Goal: Task Accomplishment & Management: Manage account settings

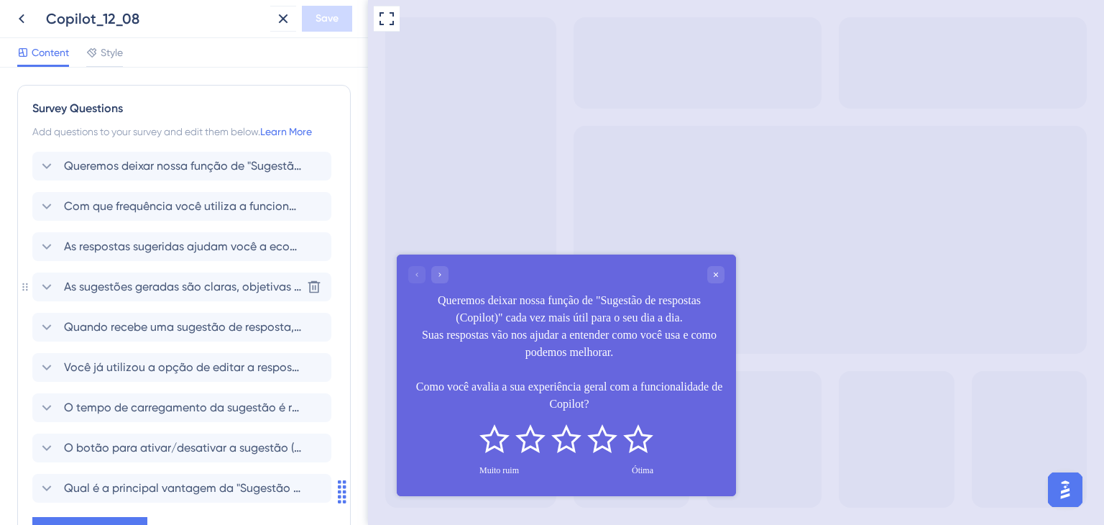
scroll to position [1, 0]
click at [18, 13] on icon at bounding box center [21, 18] width 17 height 17
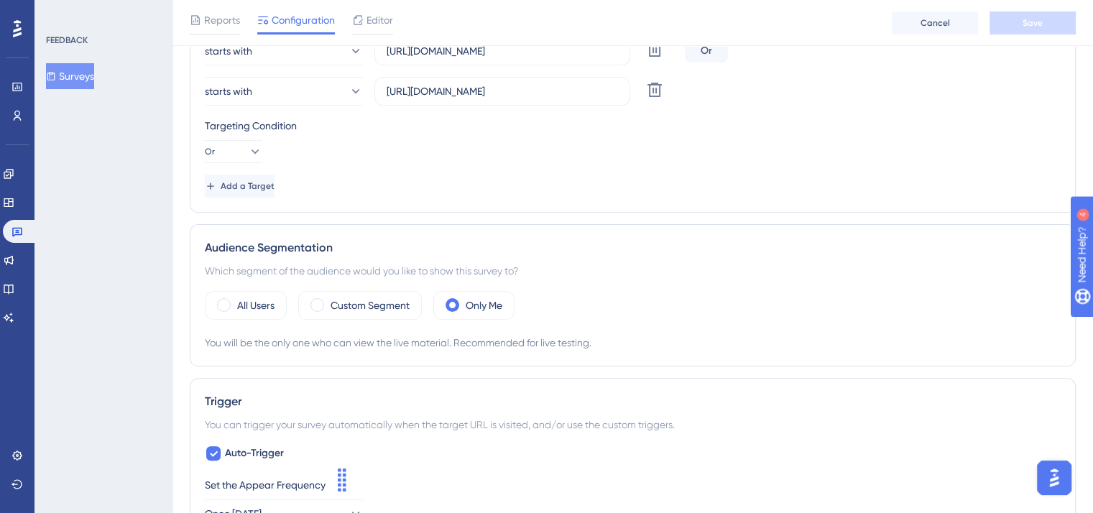
scroll to position [431, 0]
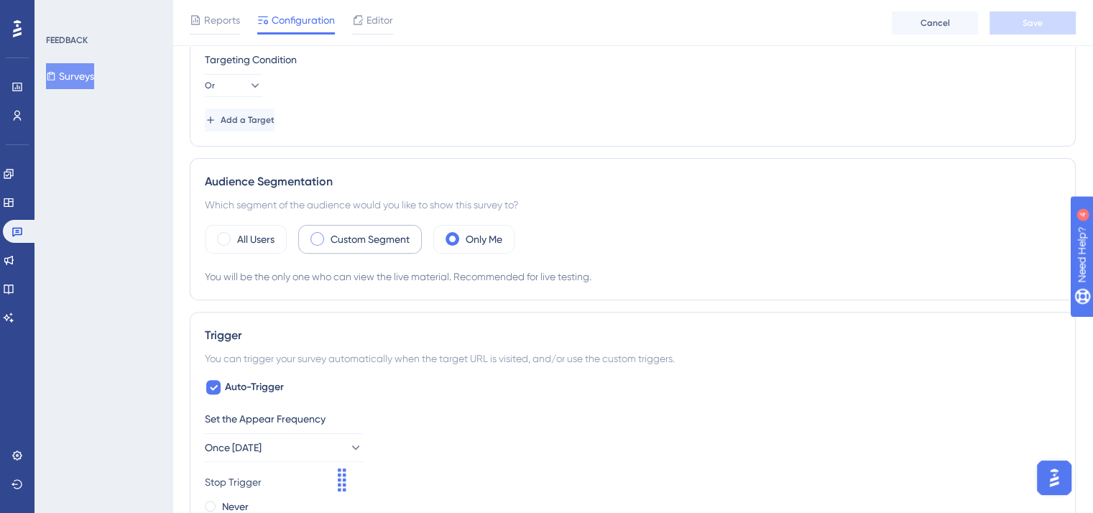
click at [356, 245] on label "Custom Segment" at bounding box center [370, 239] width 79 height 17
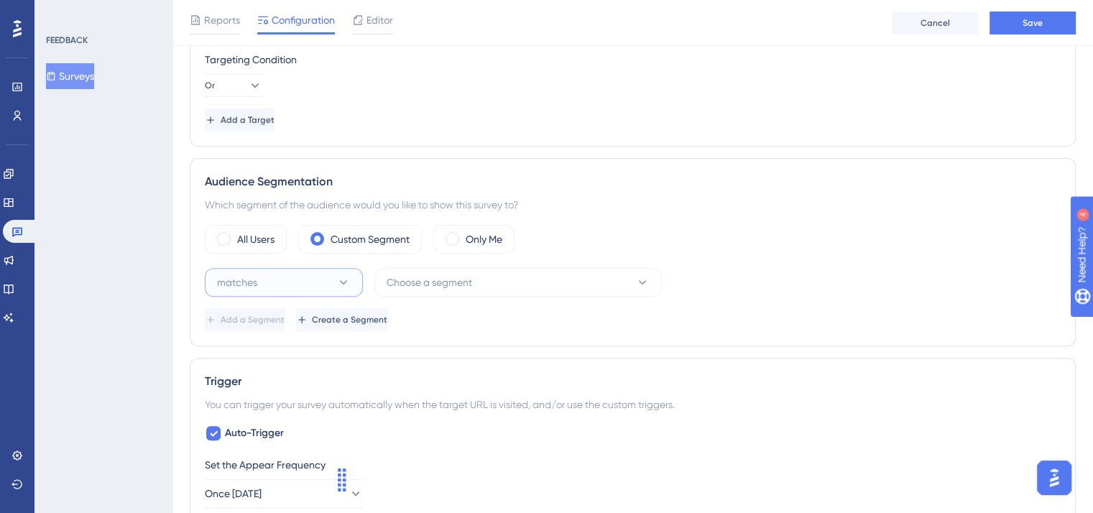
click at [331, 282] on button "matches" at bounding box center [284, 282] width 158 height 29
click at [308, 326] on div "matches matches" at bounding box center [284, 326] width 116 height 29
click at [497, 285] on button "Choose a segment" at bounding box center [518, 282] width 288 height 29
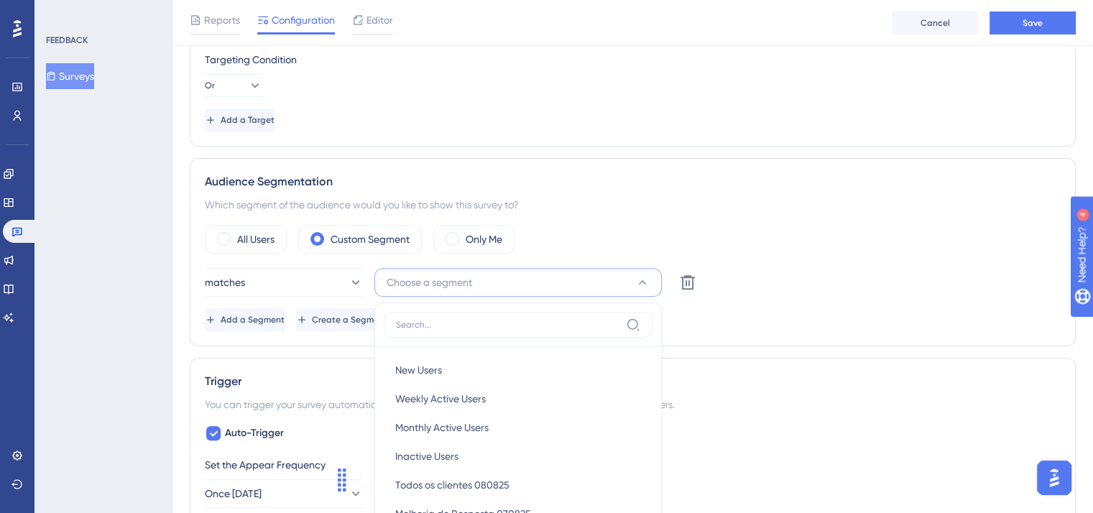
scroll to position [609, 0]
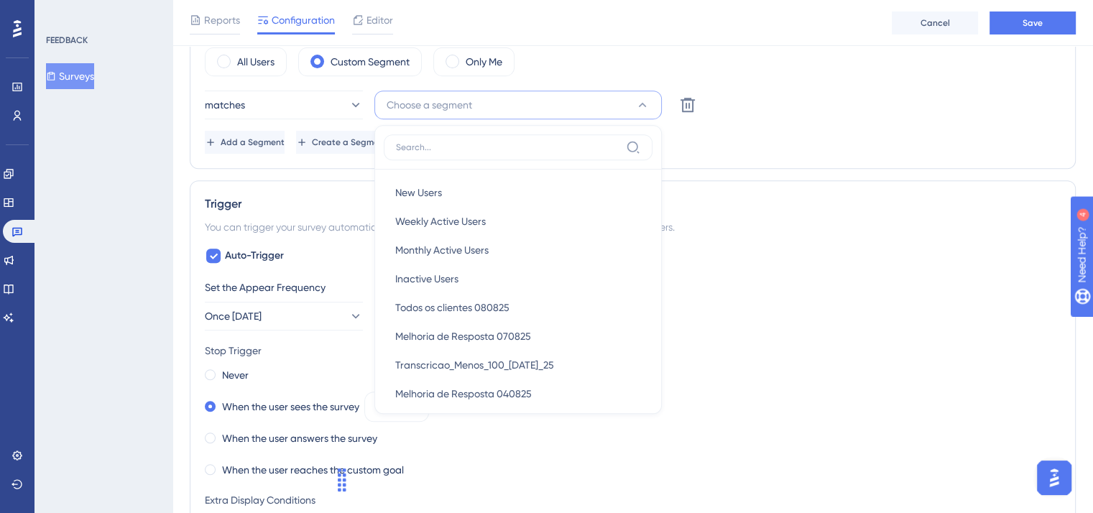
click at [776, 274] on div "Auto-Trigger Set the Appear Frequency Once [DATE] Stop Trigger Never When the u…" at bounding box center [633, 480] width 856 height 466
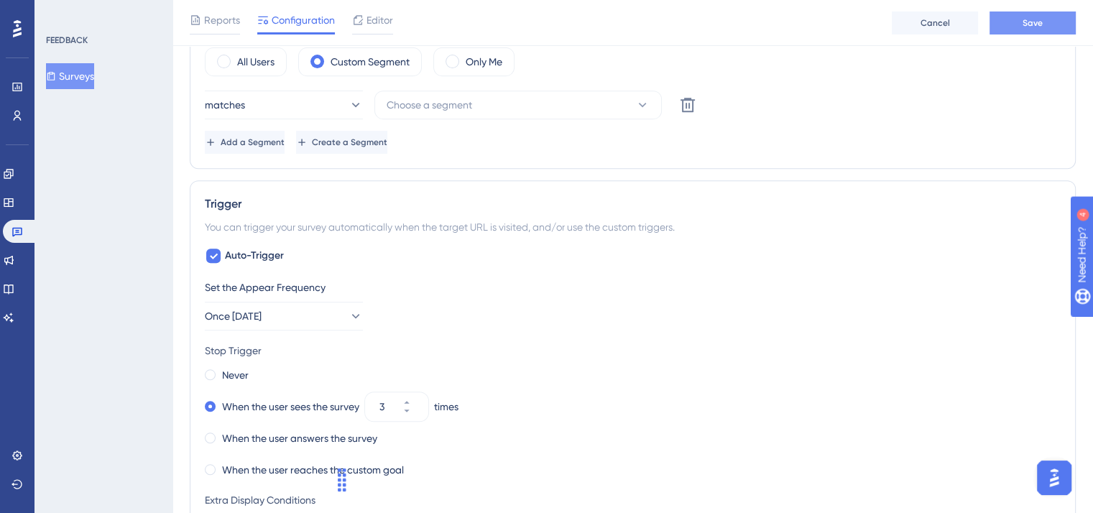
click at [1013, 28] on button "Save" at bounding box center [1033, 23] width 86 height 23
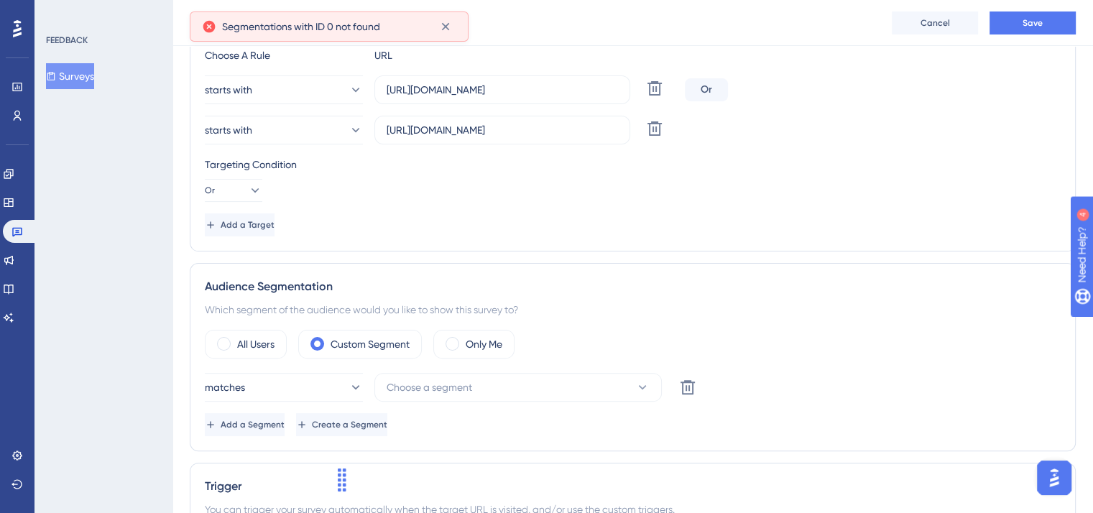
scroll to position [359, 0]
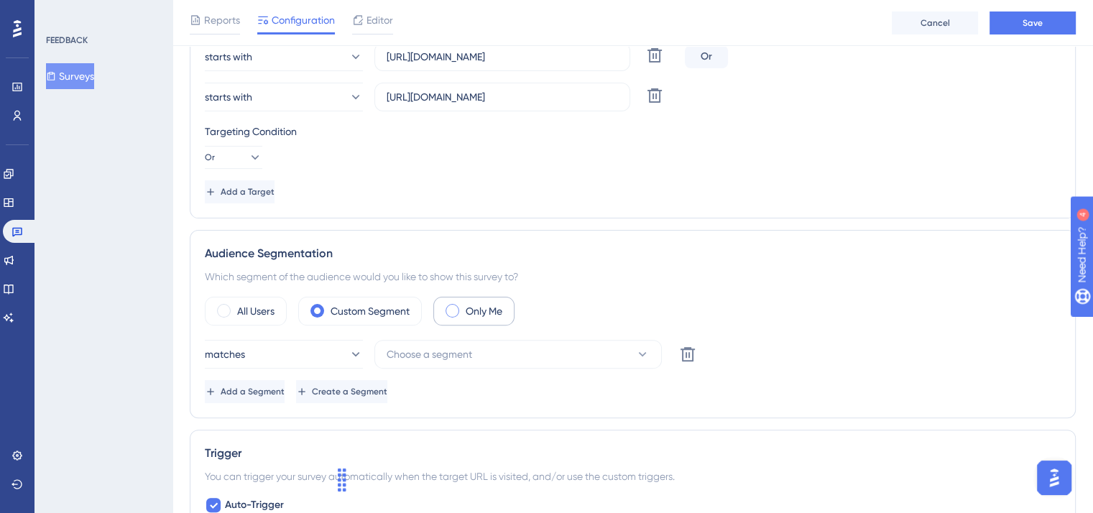
click at [449, 315] on div "Only Me" at bounding box center [473, 311] width 81 height 29
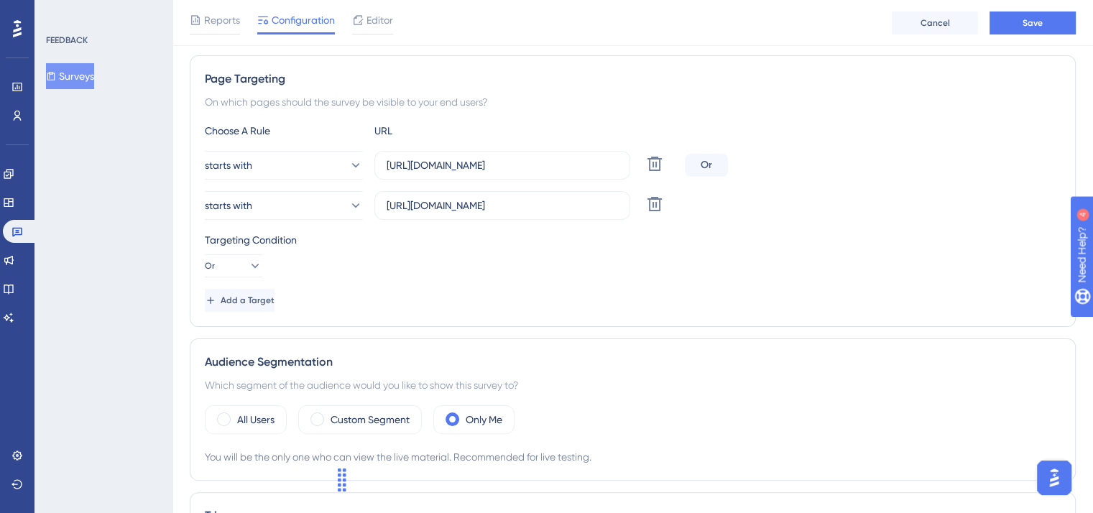
scroll to position [0, 0]
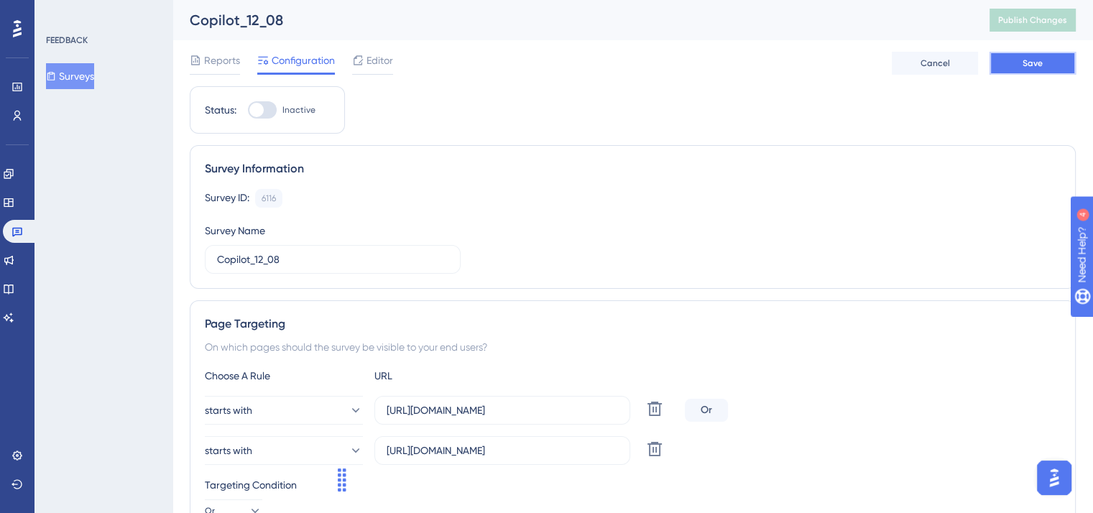
click at [1034, 65] on span "Save" at bounding box center [1033, 64] width 20 height 12
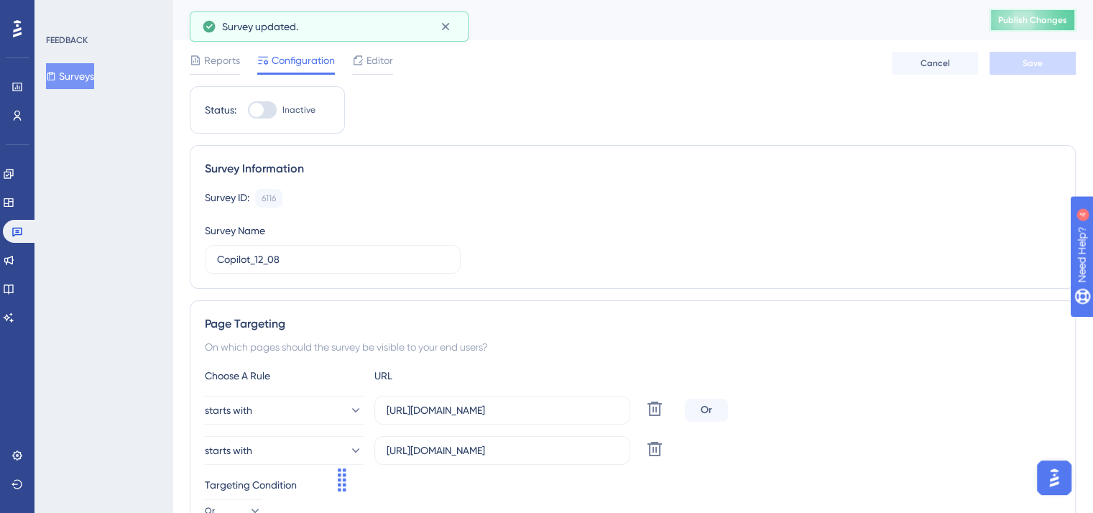
click at [1044, 22] on span "Publish Changes" at bounding box center [1032, 20] width 69 height 12
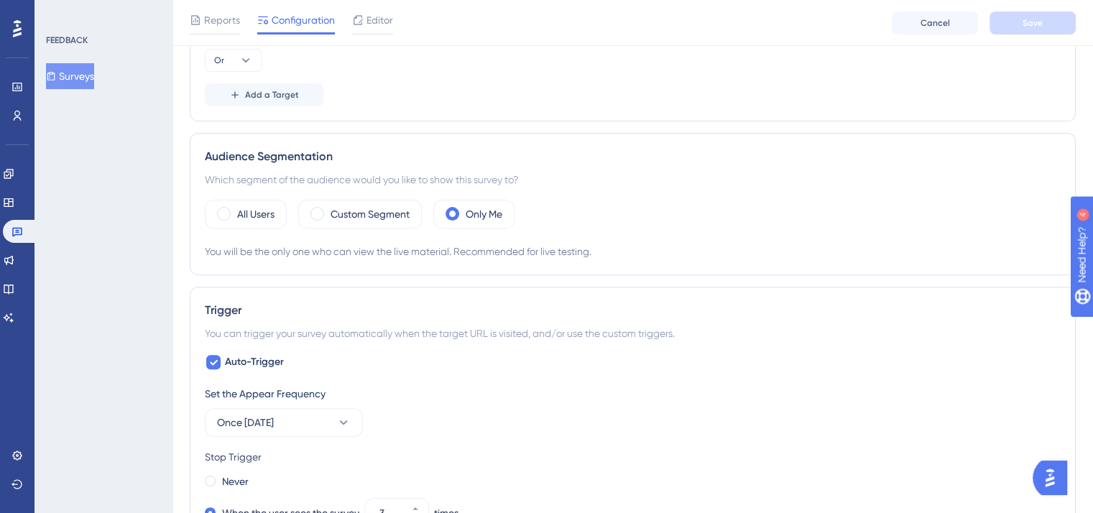
scroll to position [431, 0]
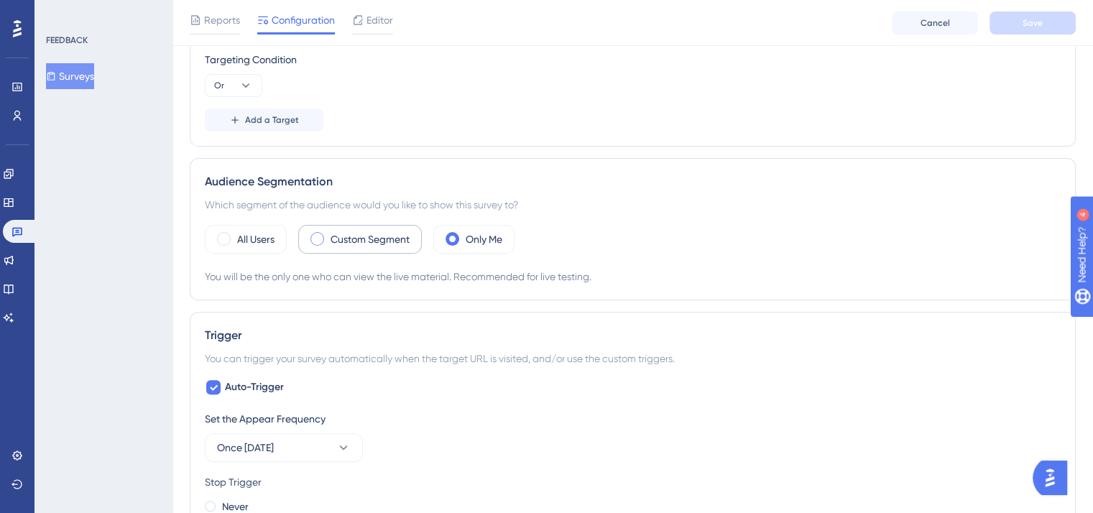
click at [365, 239] on label "Custom Segment" at bounding box center [370, 239] width 79 height 17
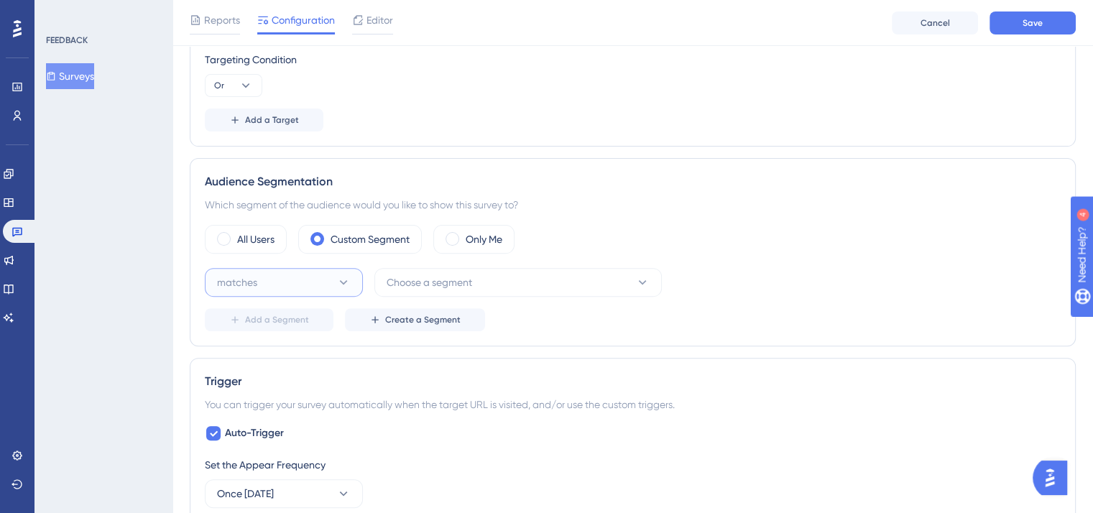
click at [336, 282] on button "matches" at bounding box center [284, 282] width 158 height 29
click at [443, 285] on span "Choose a segment" at bounding box center [430, 282] width 86 height 17
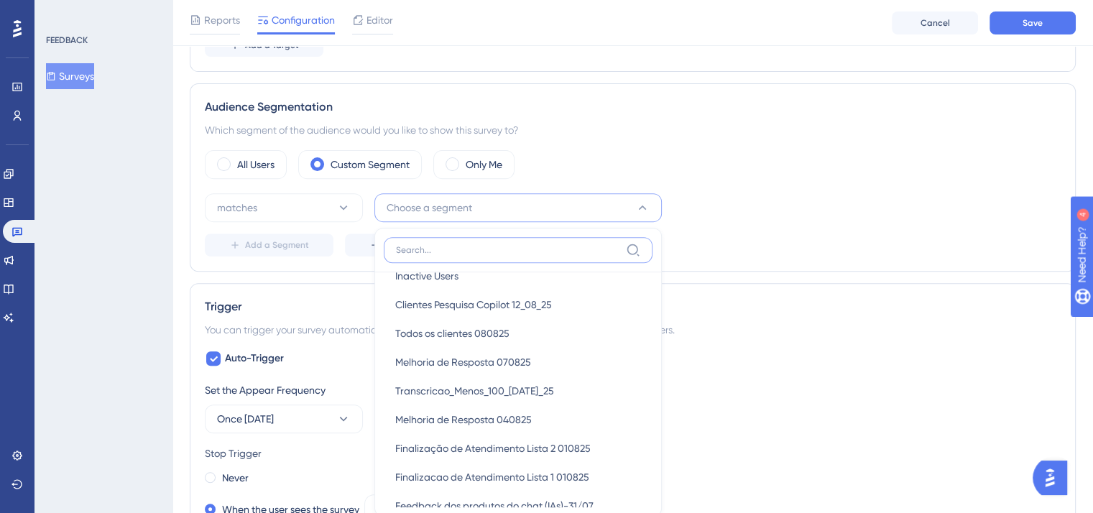
scroll to position [72, 0]
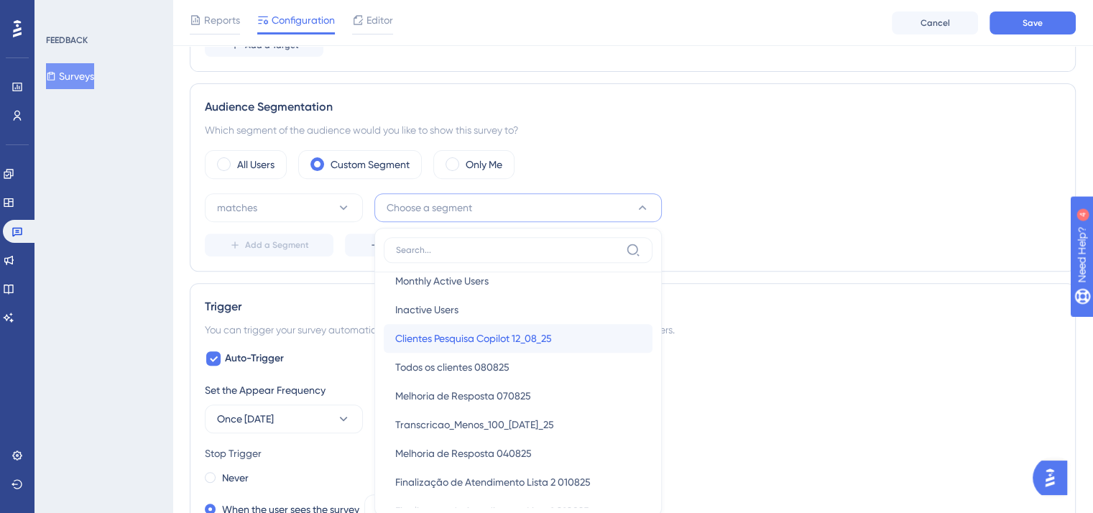
click at [472, 330] on span "Clientes Pesquisa Copilot 12_08_25" at bounding box center [473, 338] width 157 height 17
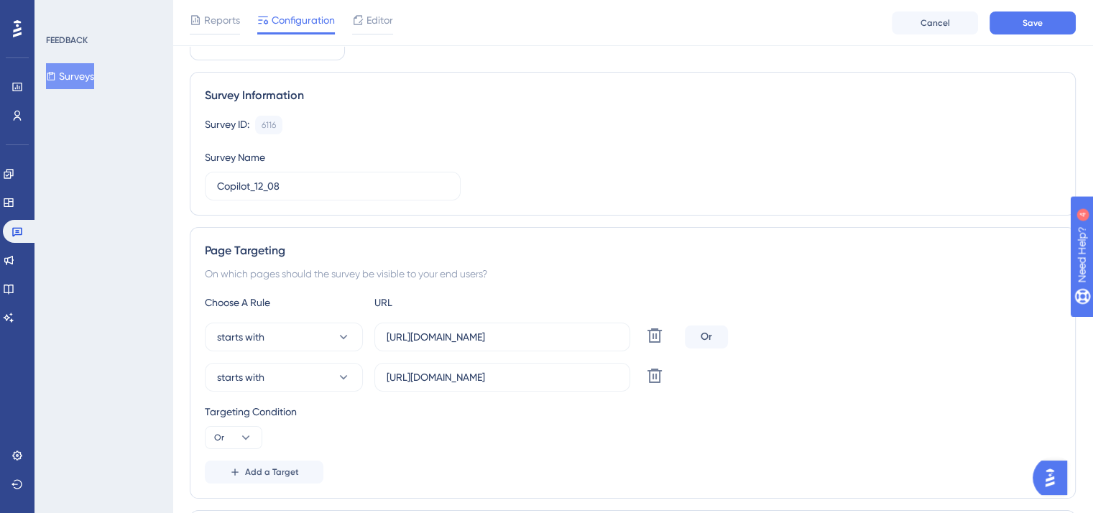
scroll to position [0, 0]
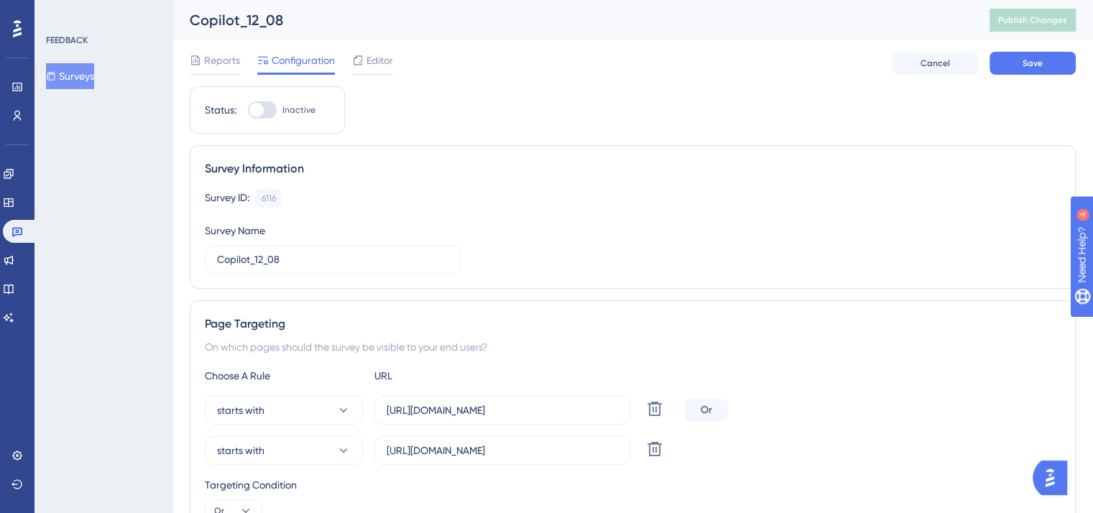
click at [267, 112] on div at bounding box center [262, 109] width 29 height 17
click at [248, 111] on input "Inactive" at bounding box center [247, 110] width 1 height 1
click at [1027, 50] on div "Reports Configuration Editor Cancel Save" at bounding box center [633, 63] width 886 height 46
click at [1032, 61] on span "Save" at bounding box center [1033, 64] width 20 height 12
click at [256, 106] on div at bounding box center [262, 109] width 29 height 17
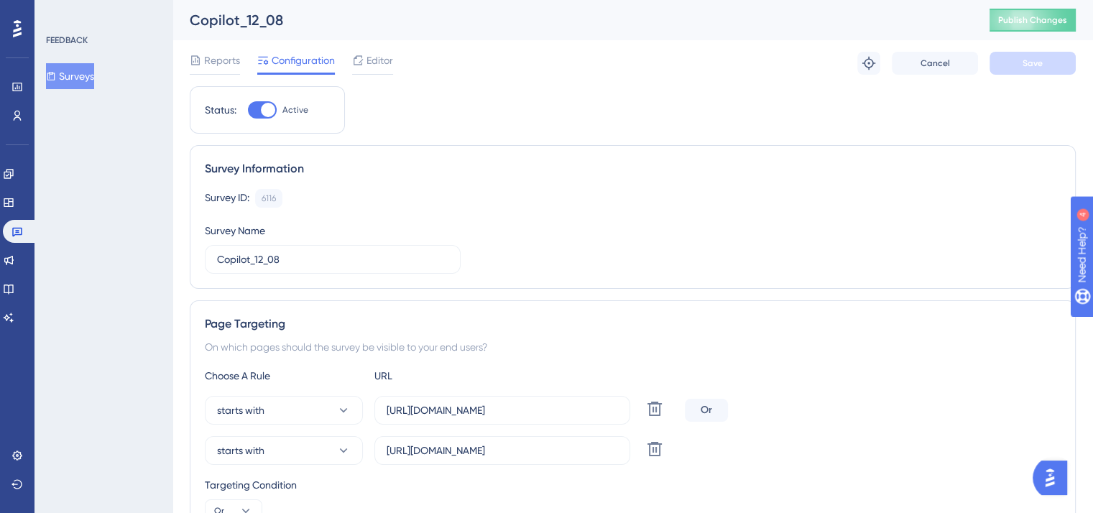
click at [248, 110] on input "Active" at bounding box center [247, 110] width 1 height 1
checkbox input "false"
click at [1029, 55] on button "Save" at bounding box center [1033, 63] width 86 height 23
click at [1072, 23] on button "Publish Changes" at bounding box center [1033, 20] width 86 height 23
